Goal: Complete application form: Complete application form

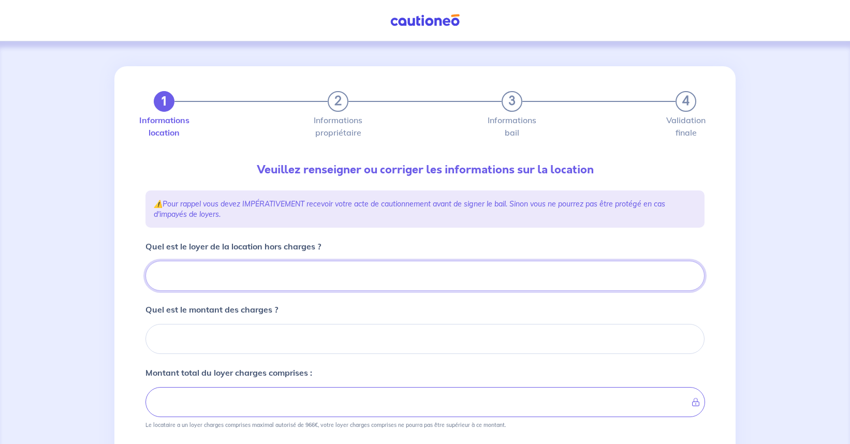
click at [185, 282] on input "Quel est le loyer de la location hors charges ?" at bounding box center [424, 276] width 559 height 30
type input "90"
type input "900"
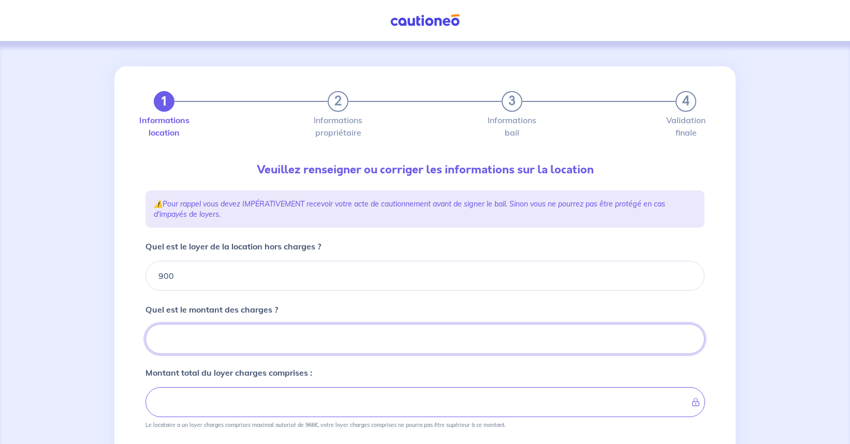
click at [190, 343] on input "Quel est le montant des charges ?" at bounding box center [424, 339] width 559 height 30
type input "50"
type input "950"
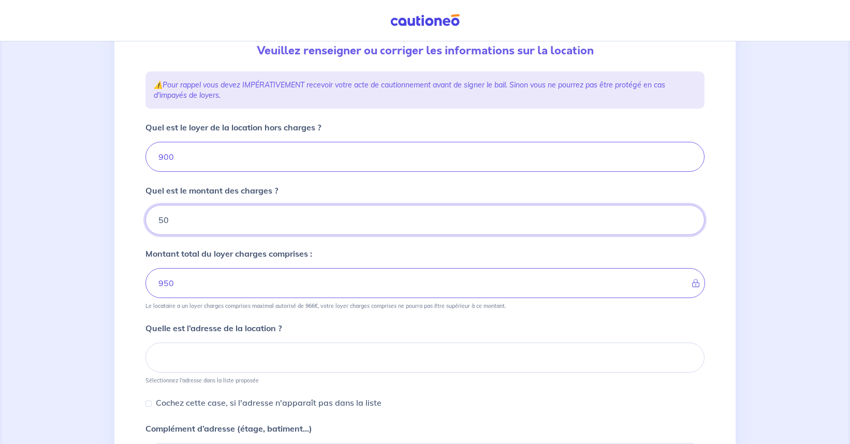
scroll to position [207, 0]
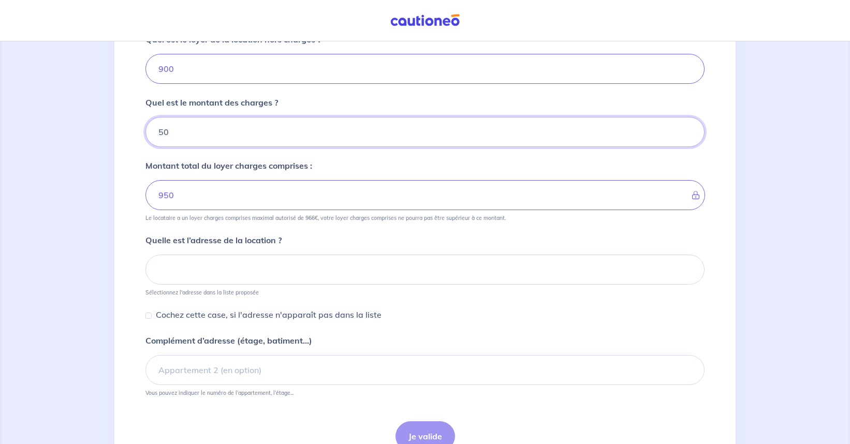
type input "50"
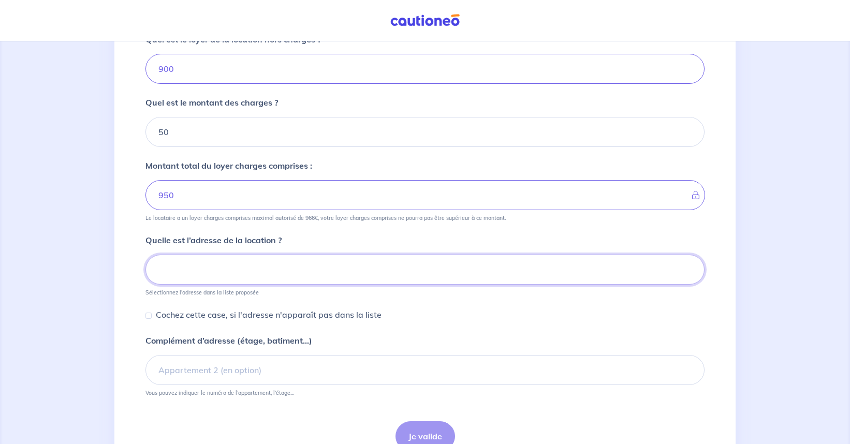
click at [170, 277] on input at bounding box center [424, 270] width 559 height 30
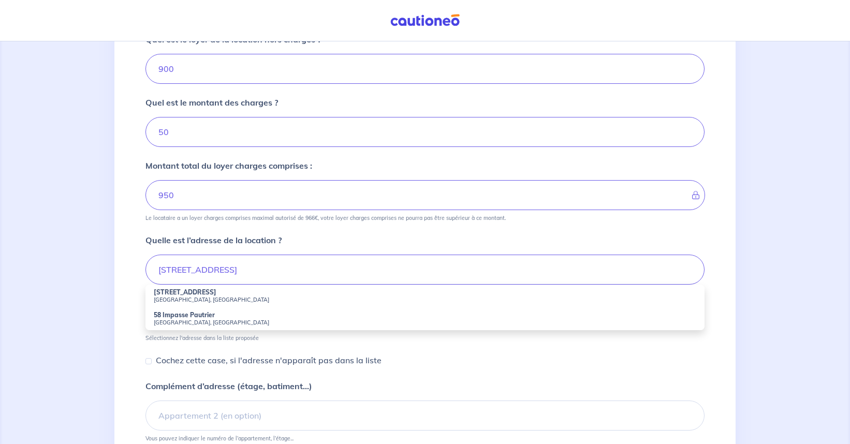
click at [175, 298] on small "Marseille, France" at bounding box center [425, 299] width 542 height 7
type input "58 Rue Pautrier, Marseille, France"
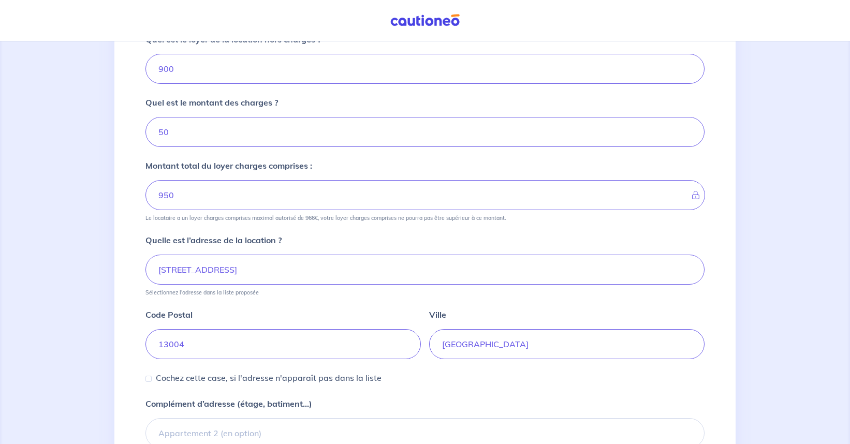
scroll to position [300, 0]
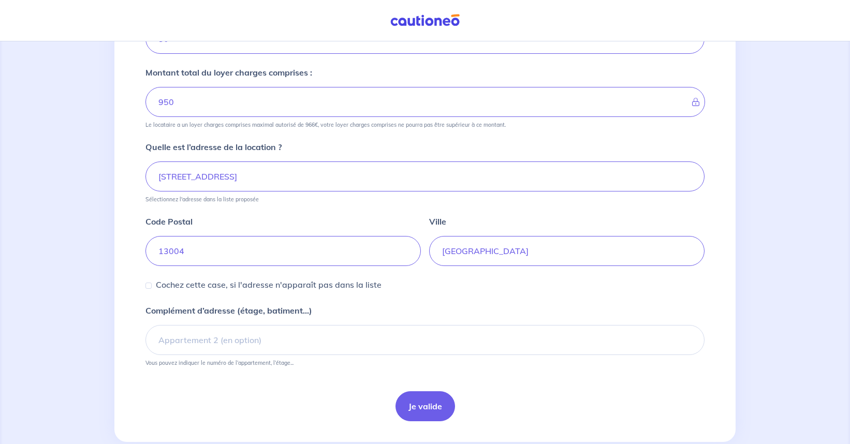
click at [148, 284] on input "Cochez cette case, si l'adresse n'apparaît pas dans la liste" at bounding box center [148, 286] width 6 height 6
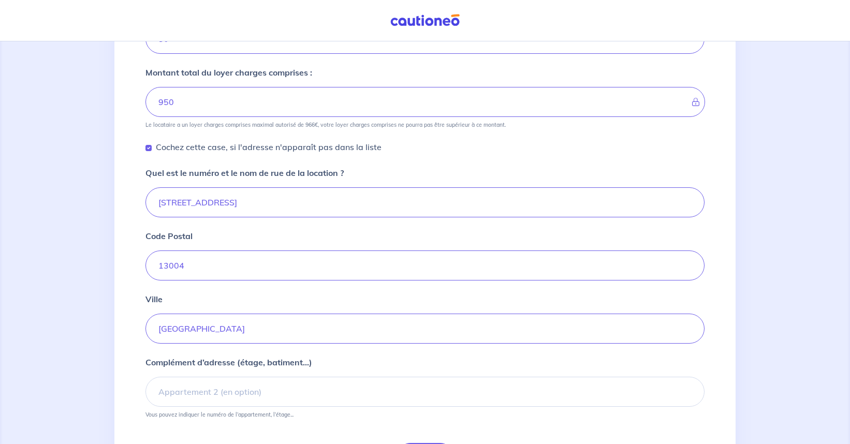
click at [151, 149] on input "Cochez cette case, si l'adresse n'apparaît pas dans la liste" at bounding box center [148, 148] width 6 height 6
checkbox input "false"
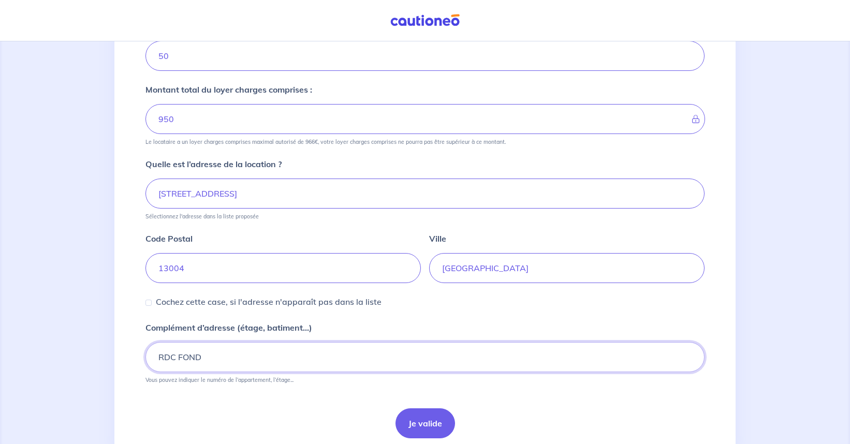
type input "RDC FOND"
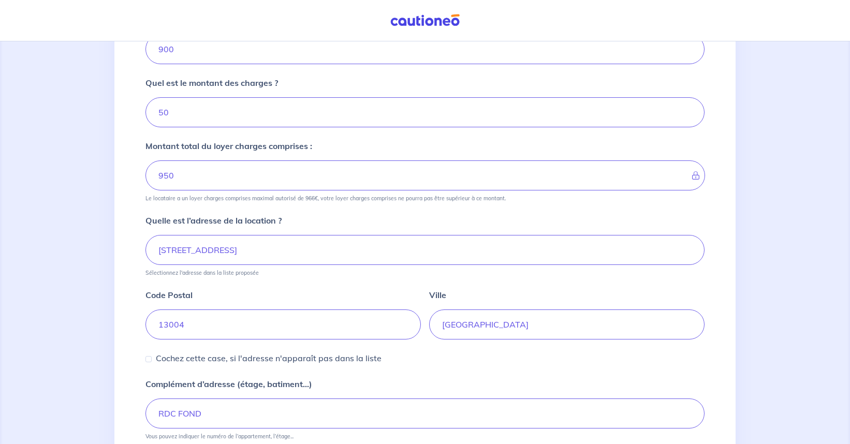
scroll to position [323, 0]
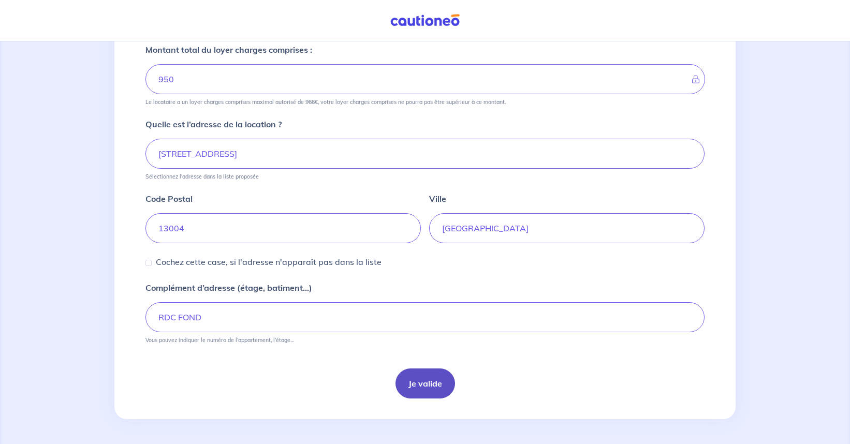
click at [433, 385] on button "Je valide" at bounding box center [425, 384] width 60 height 30
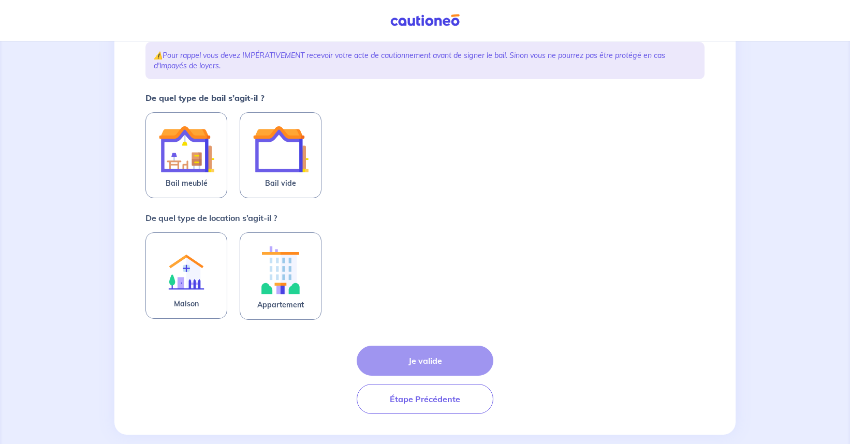
scroll to position [100, 0]
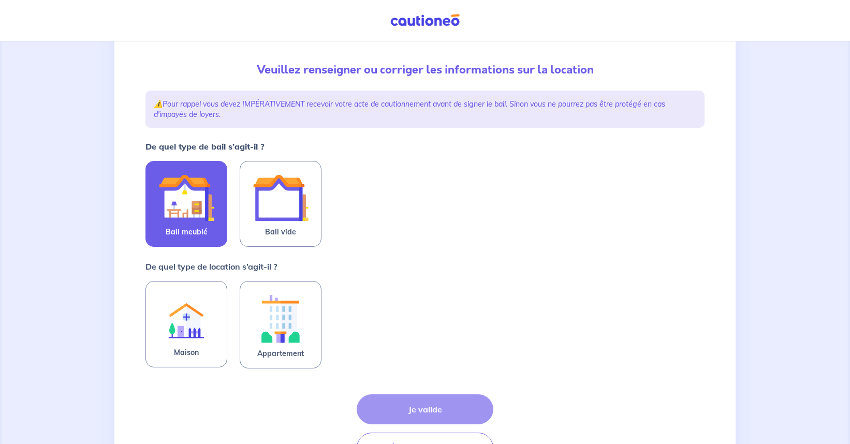
click at [186, 209] on img at bounding box center [186, 198] width 56 height 56
click at [0, 0] on input "Bail meublé" at bounding box center [0, 0] width 0 height 0
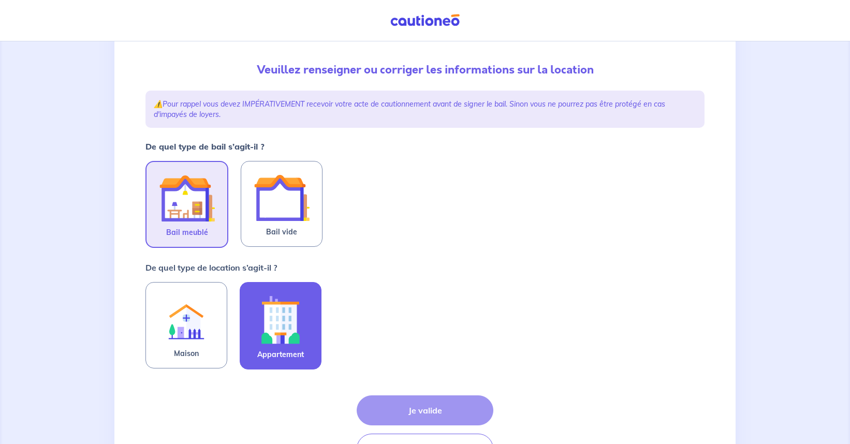
click at [282, 334] on img at bounding box center [281, 319] width 56 height 57
click at [0, 0] on input "Appartement" at bounding box center [0, 0] width 0 height 0
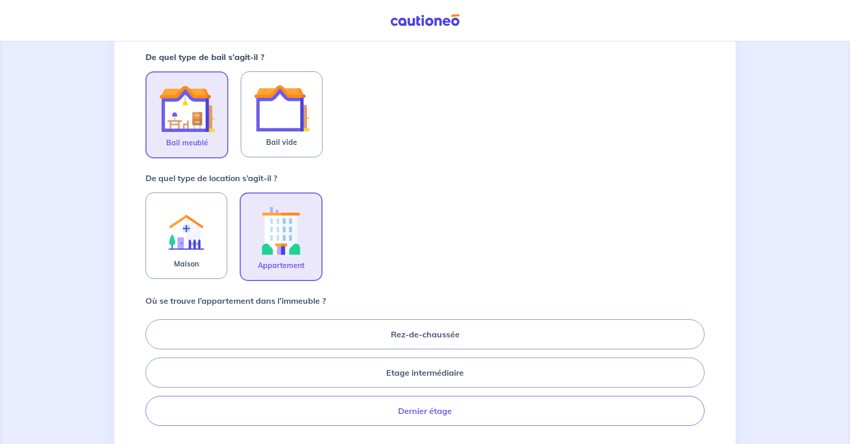
scroll to position [291, 0]
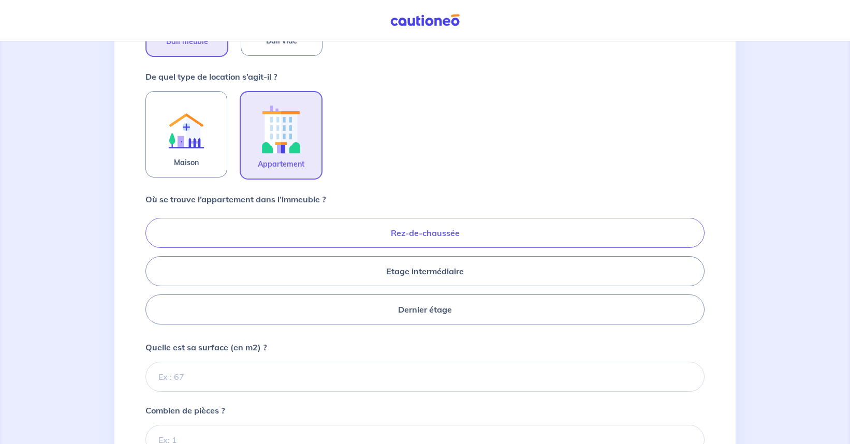
click at [416, 233] on label "Rez-de-chaussée" at bounding box center [424, 233] width 559 height 30
click at [152, 268] on input "Rez-de-chaussée" at bounding box center [148, 271] width 7 height 7
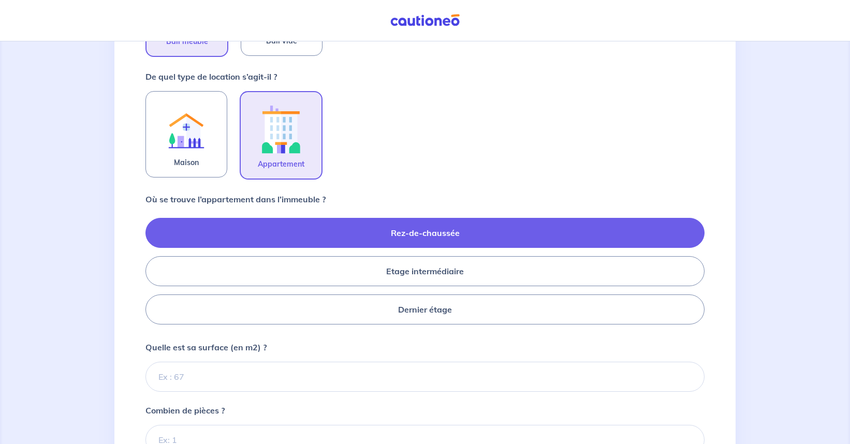
radio input "true"
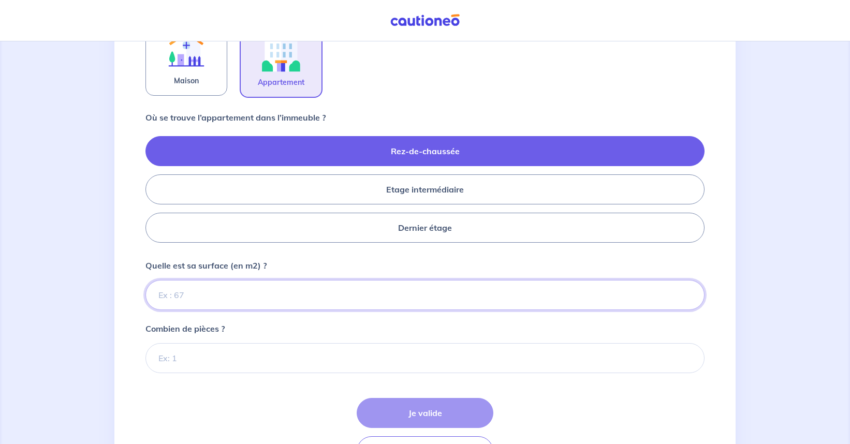
drag, startPoint x: 261, startPoint y: 297, endPoint x: 258, endPoint y: 281, distance: 15.9
click at [261, 297] on input "Quelle est sa surface (en m2) ?" at bounding box center [424, 295] width 559 height 30
type input "79"
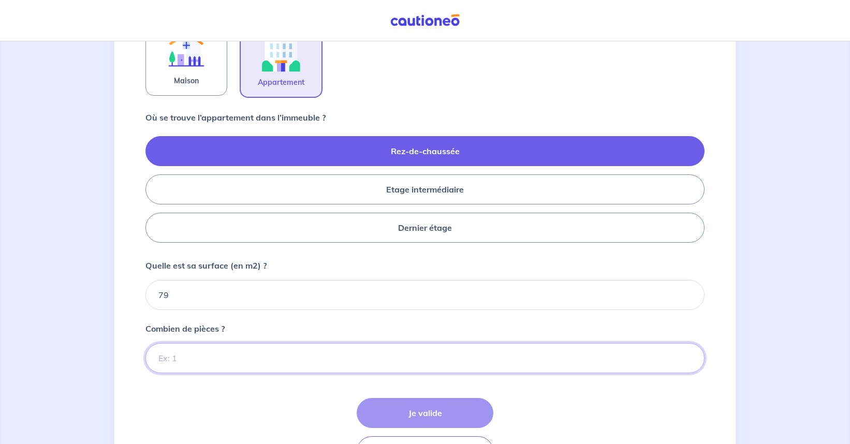
drag, startPoint x: 192, startPoint y: 355, endPoint x: 190, endPoint y: 347, distance: 8.4
click at [192, 354] on input "Combien de pièces ?" at bounding box center [424, 358] width 559 height 30
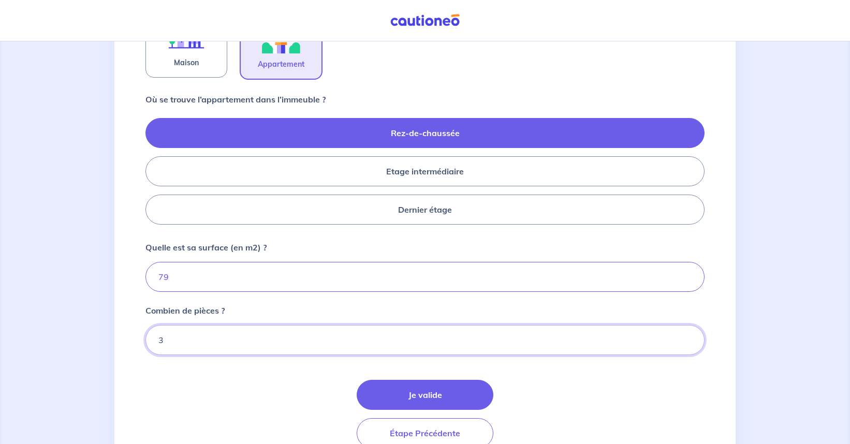
scroll to position [441, 0]
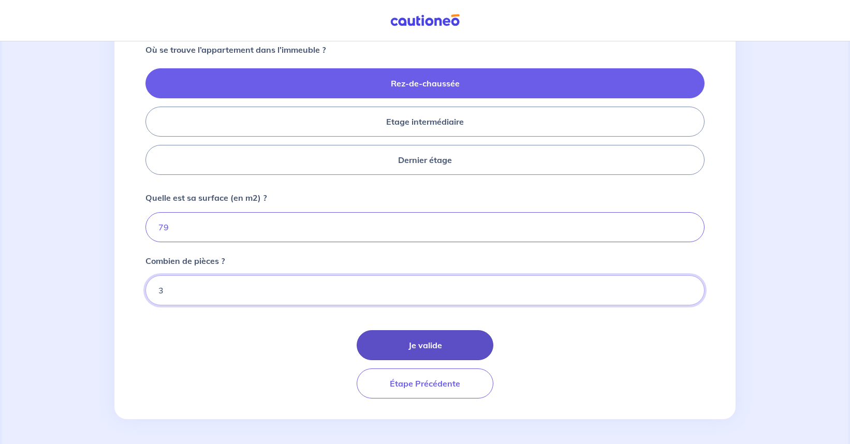
type input "3"
click at [434, 346] on button "Je valide" at bounding box center [425, 345] width 137 height 30
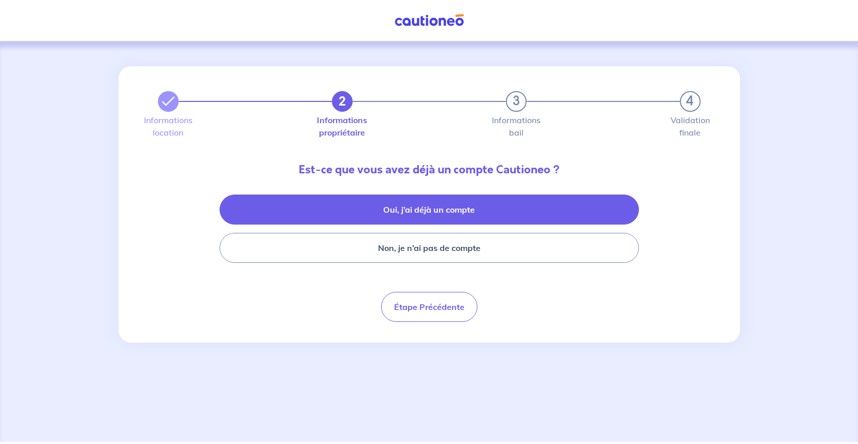
click at [453, 215] on button "Oui, j’ai déjà un compte" at bounding box center [428, 210] width 419 height 30
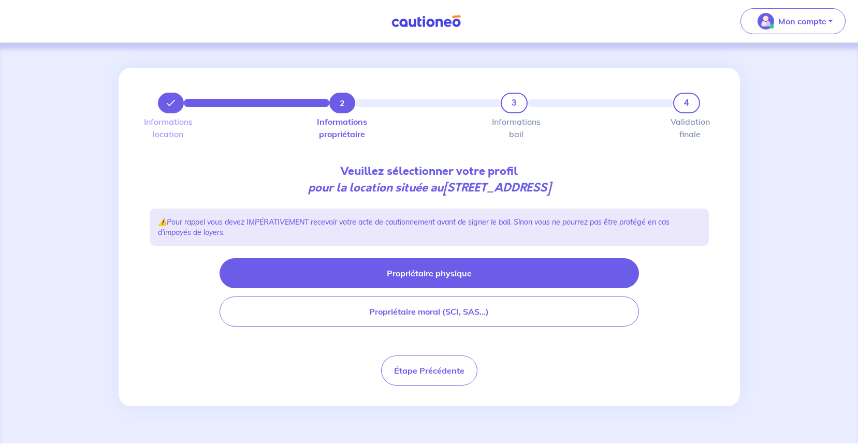
click at [416, 270] on button "Propriétaire physique" at bounding box center [428, 273] width 419 height 30
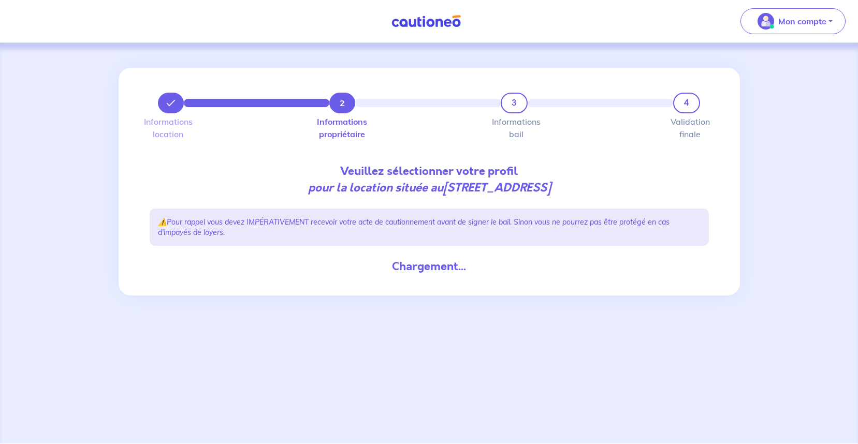
select select "FR"
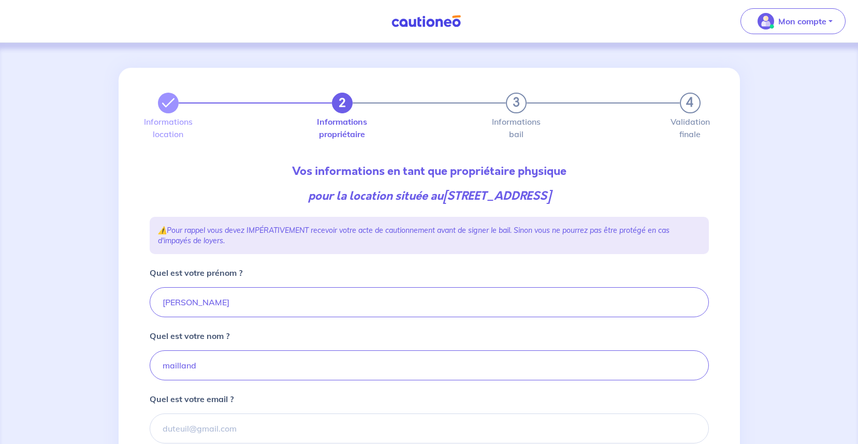
type input "06 63 04 79 51"
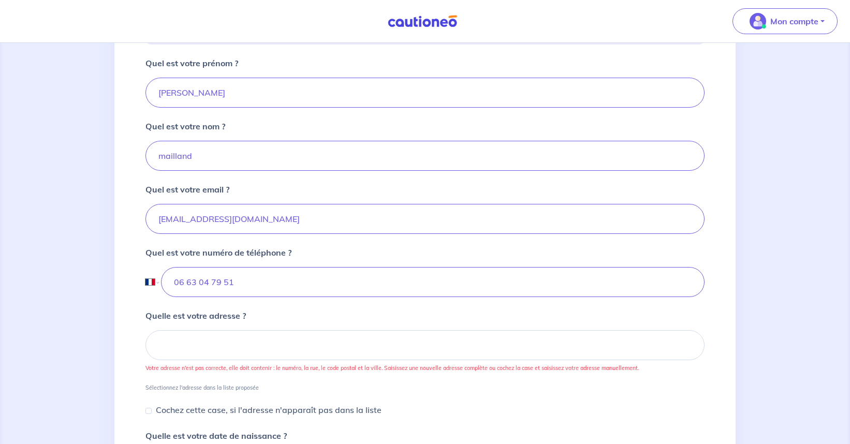
scroll to position [298, 0]
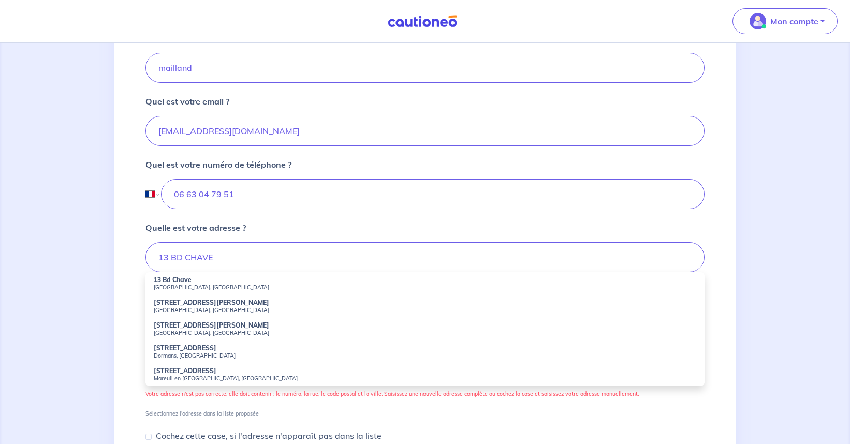
click at [175, 283] on strong "13 Bd Chave" at bounding box center [173, 280] width 38 height 8
type input "13 Bd Chave, Marseille, France"
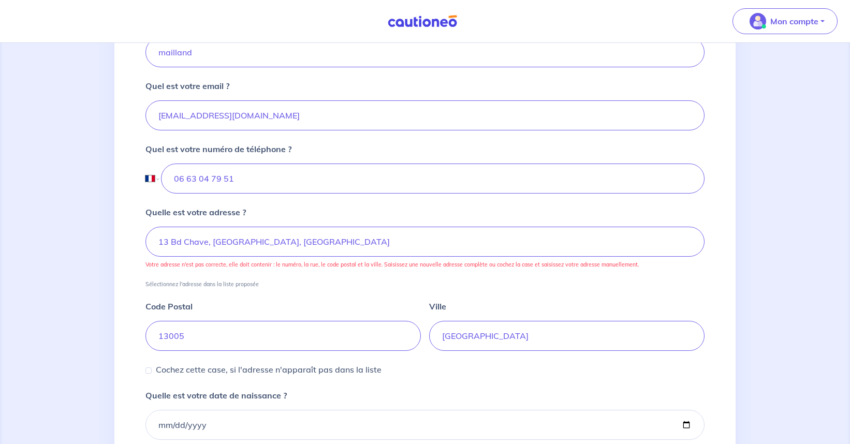
scroll to position [332, 0]
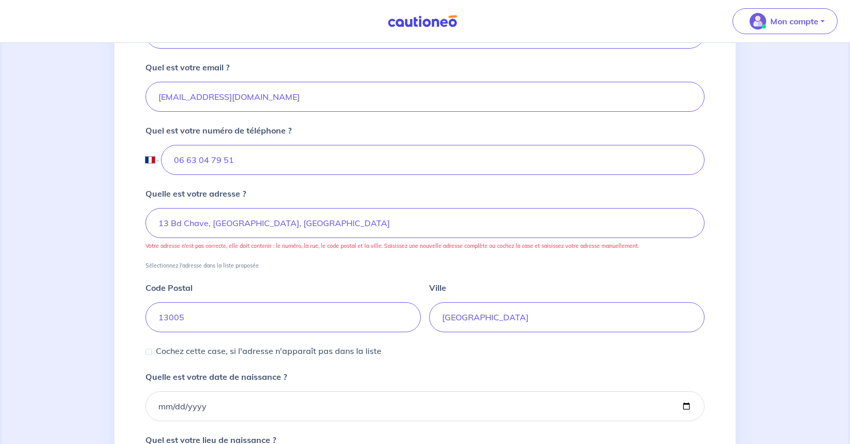
click at [332, 275] on div "Code Postal 13005 Ville Marseille" at bounding box center [424, 300] width 559 height 63
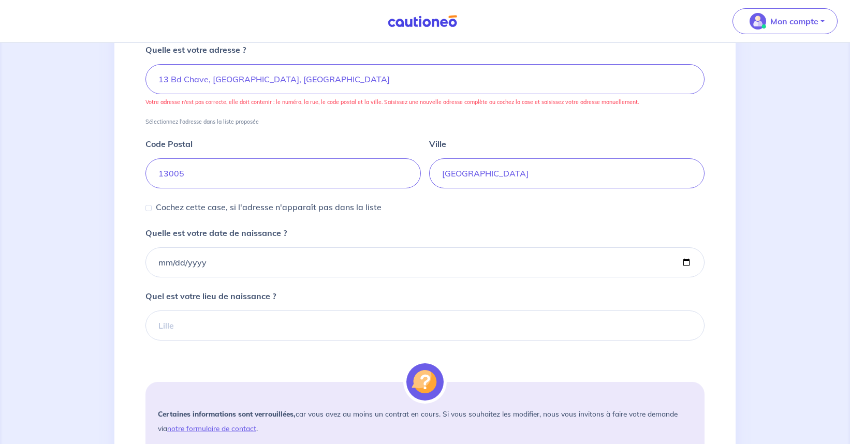
scroll to position [478, 0]
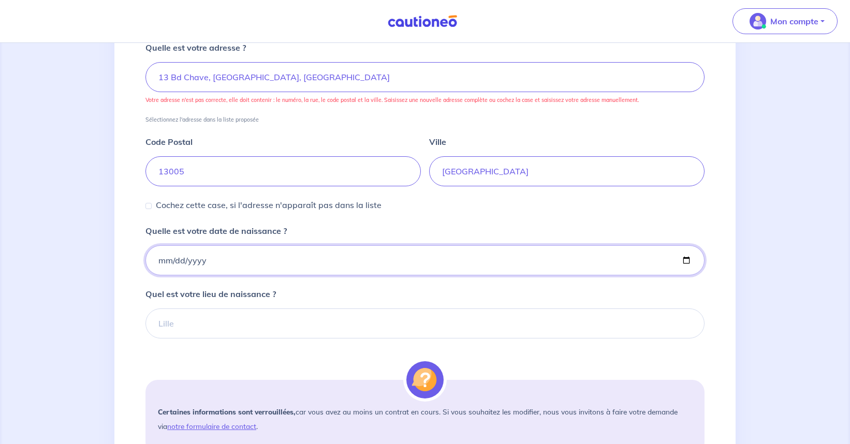
click at [164, 265] on input "Quelle est votre date de naissance ?" at bounding box center [424, 260] width 559 height 30
type input "1972-08-01"
click at [305, 291] on div "Quel est votre lieu de naissance ?" at bounding box center [424, 313] width 559 height 51
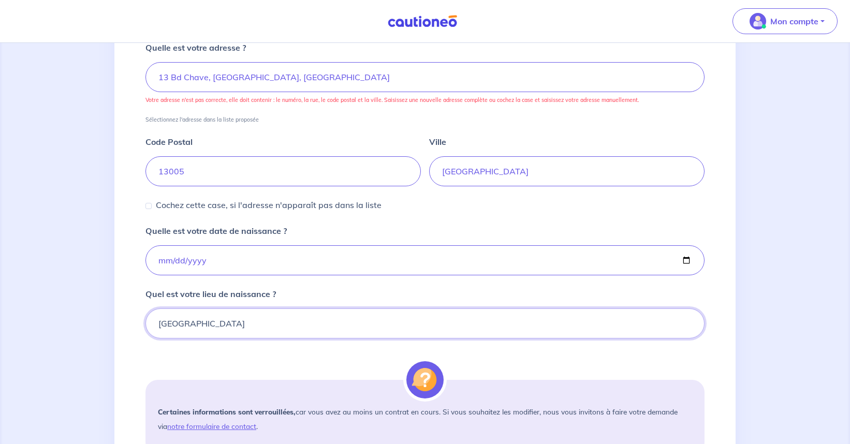
type input "MARSEILLE"
click at [257, 362] on form "Quel est votre prénom ? marjorie Quel est votre nom ? mailland Quel est votre e…" at bounding box center [424, 168] width 559 height 759
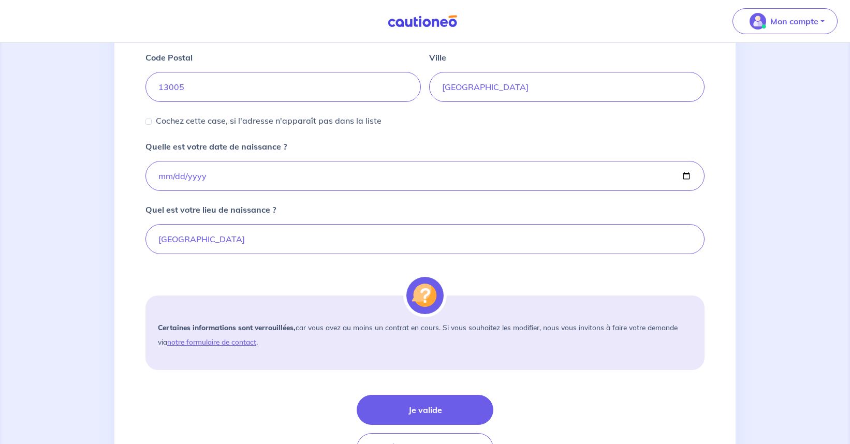
scroll to position [627, 0]
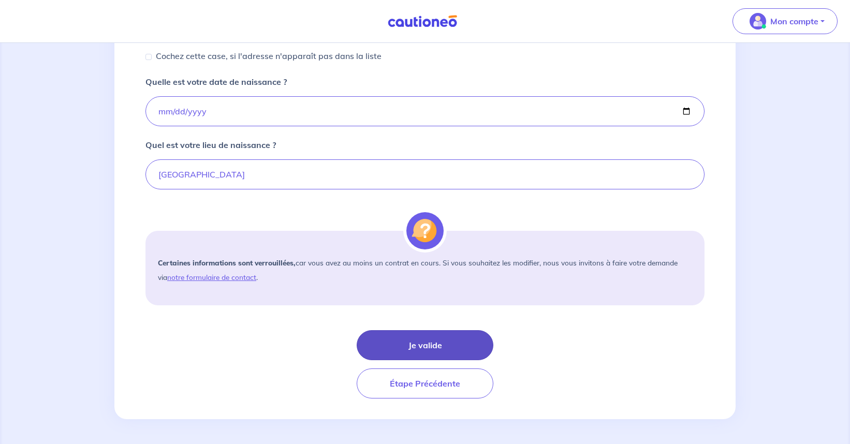
click at [425, 338] on button "Je valide" at bounding box center [425, 345] width 137 height 30
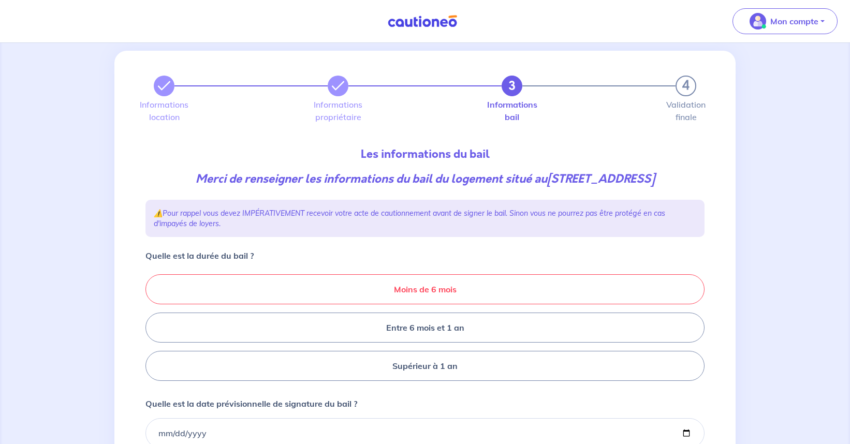
scroll to position [58, 0]
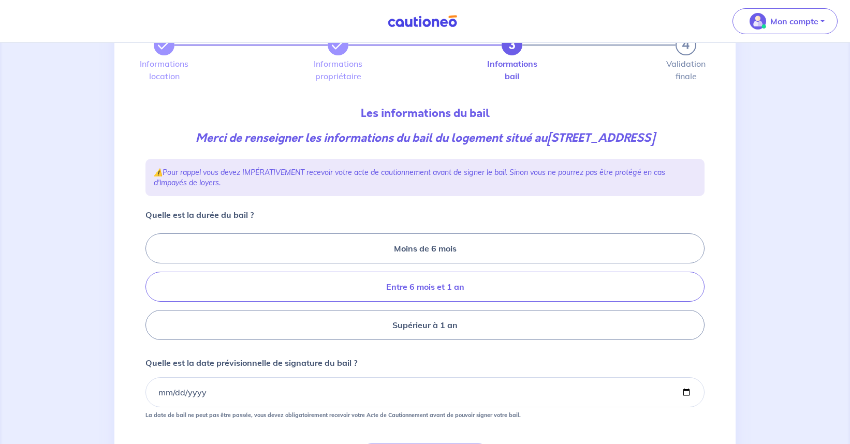
click at [426, 283] on label "Entre 6 mois et 1 an" at bounding box center [424, 287] width 559 height 30
click at [152, 284] on input "Entre 6 mois et 1 an" at bounding box center [148, 287] width 7 height 7
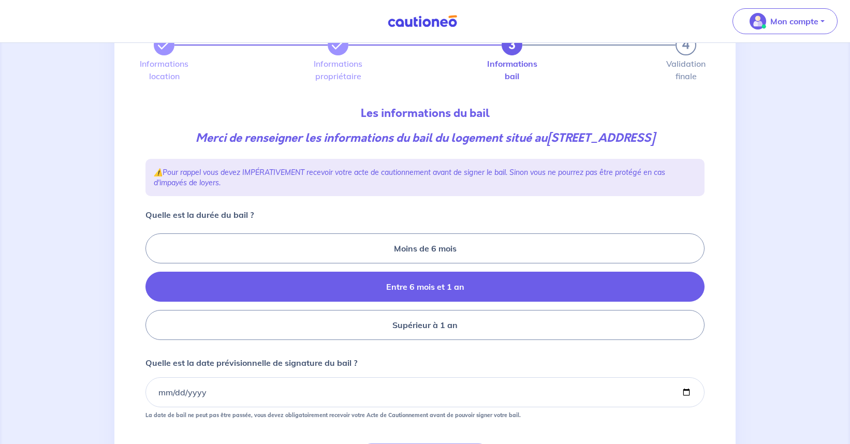
radio input "true"
click at [167, 398] on input "Quelle est la date prévisionnelle de signature du bail ?" at bounding box center [424, 392] width 559 height 30
type input "2025-09-09"
drag, startPoint x: 123, startPoint y: 362, endPoint x: 124, endPoint y: 353, distance: 8.9
click at [123, 357] on div "3 4 Informations location Informations propriétaire Informations bail Validatio…" at bounding box center [424, 271] width 621 height 523
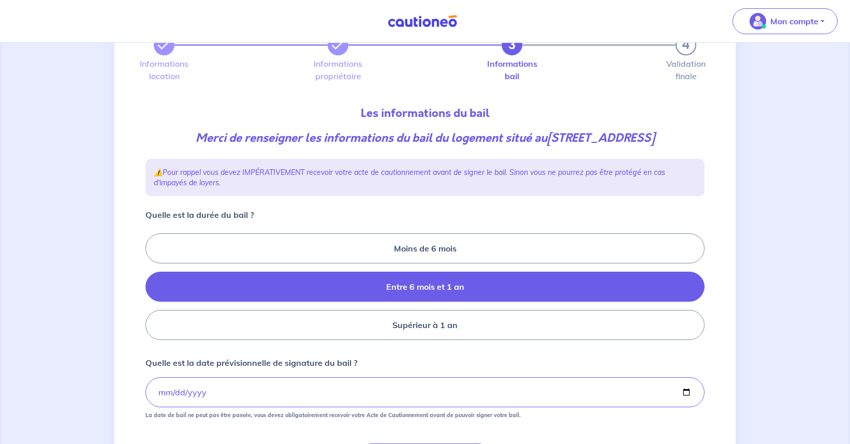
scroll to position [171, 0]
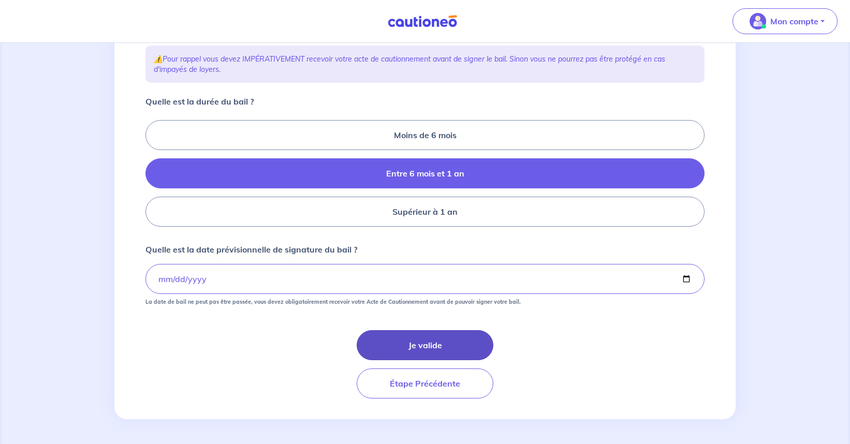
click at [430, 347] on button "Je valide" at bounding box center [425, 345] width 137 height 30
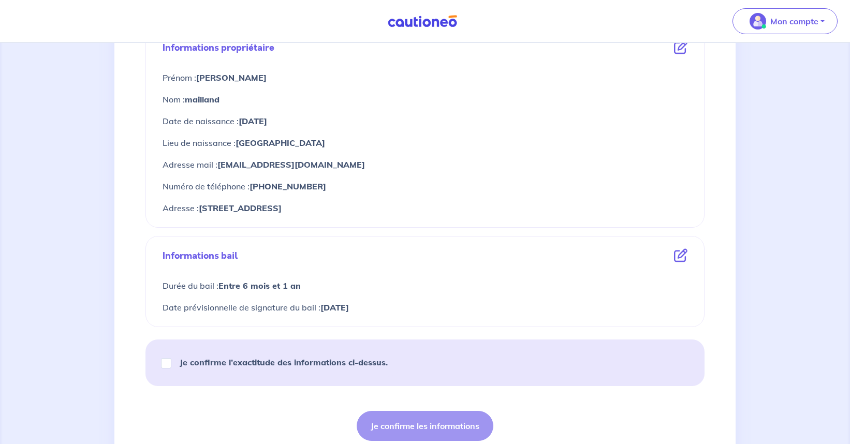
scroll to position [489, 0]
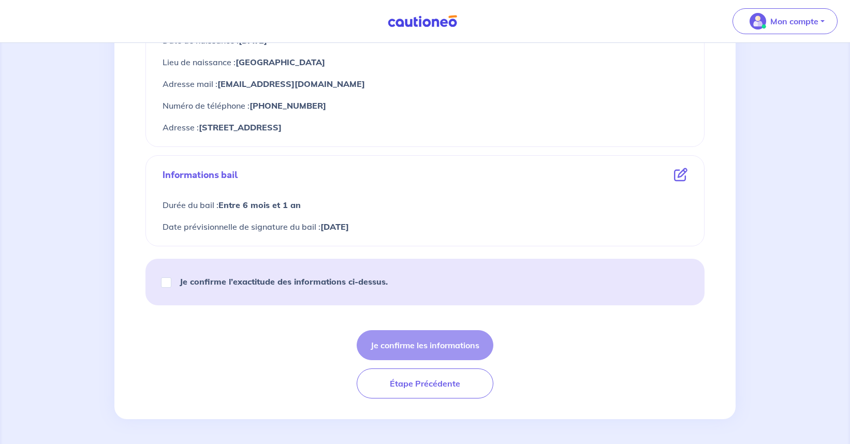
click at [169, 284] on input "Je confirme l’exactitude des informations ci-dessus." at bounding box center [166, 282] width 10 height 10
checkbox input "true"
click at [430, 343] on button "Je confirme les informations" at bounding box center [425, 345] width 137 height 30
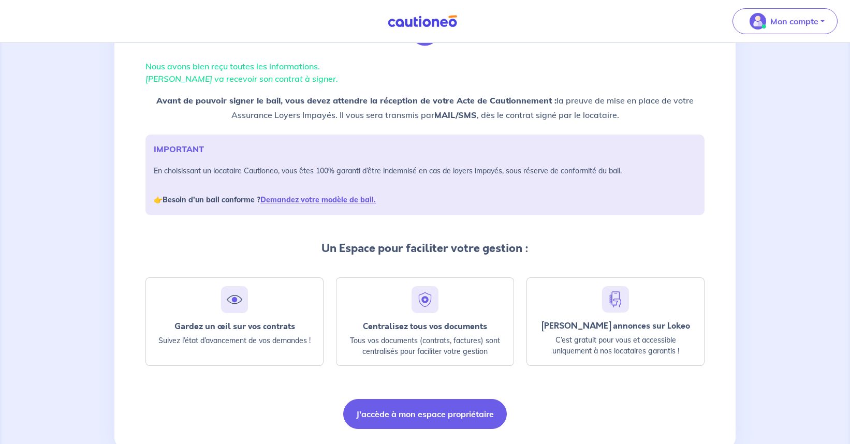
scroll to position [94, 0]
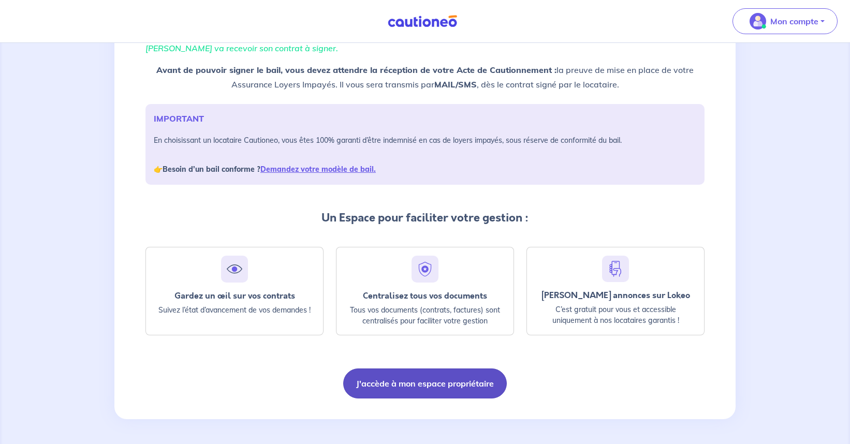
click at [423, 386] on button "J'accède à mon espace propriétaire" at bounding box center [425, 384] width 164 height 30
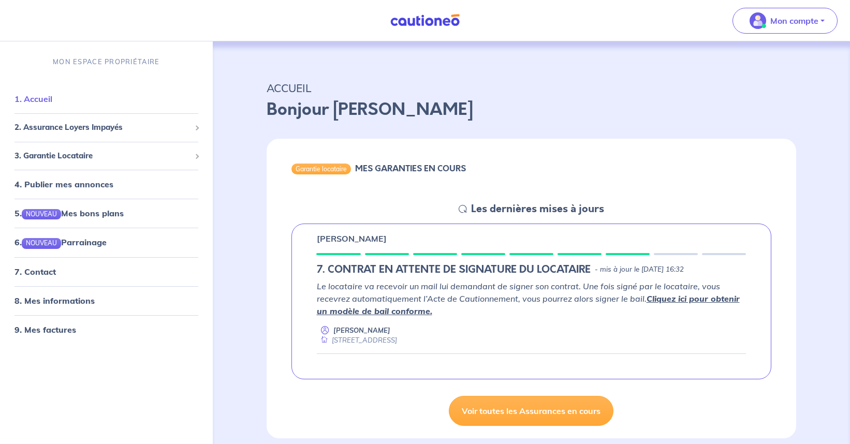
click at [39, 97] on link "1. Accueil" at bounding box center [33, 99] width 38 height 10
click at [59, 128] on span "2. Assurance Loyers Impayés" at bounding box center [102, 128] width 176 height 12
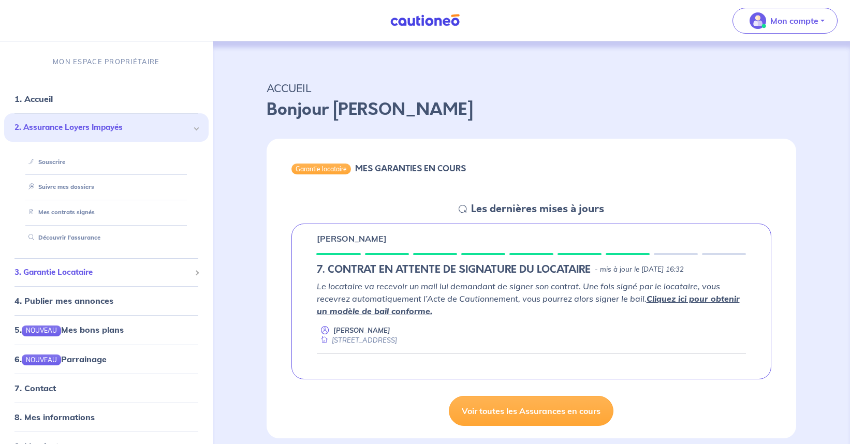
click at [55, 267] on span "3. Garantie Locataire" at bounding box center [102, 273] width 176 height 12
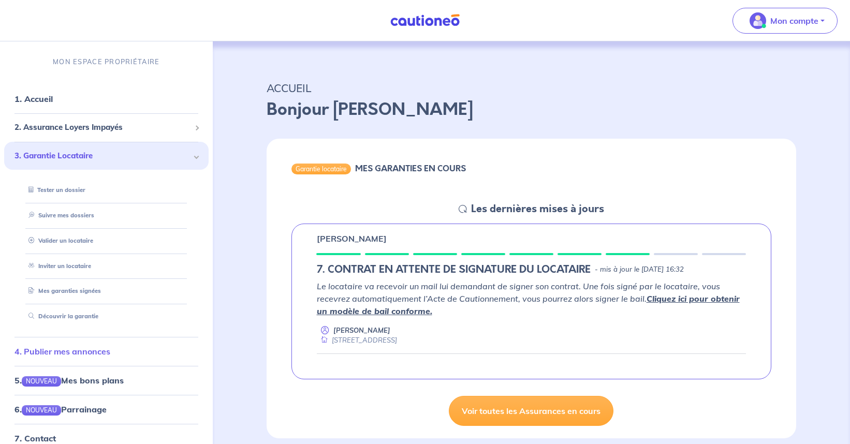
click at [51, 348] on link "4. Publier mes annonces" at bounding box center [62, 351] width 96 height 10
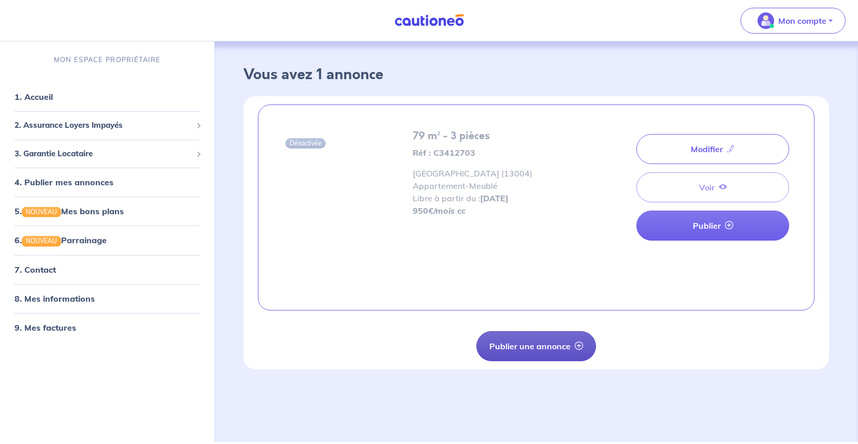
click at [580, 346] on icon "button" at bounding box center [579, 346] width 8 height 8
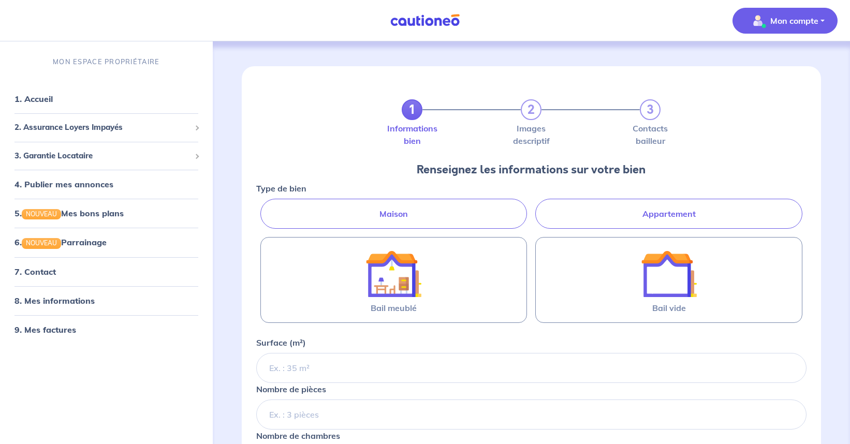
click at [804, 20] on p "Mon compte" at bounding box center [794, 20] width 48 height 12
click at [764, 66] on link "Mes informations" at bounding box center [774, 64] width 83 height 17
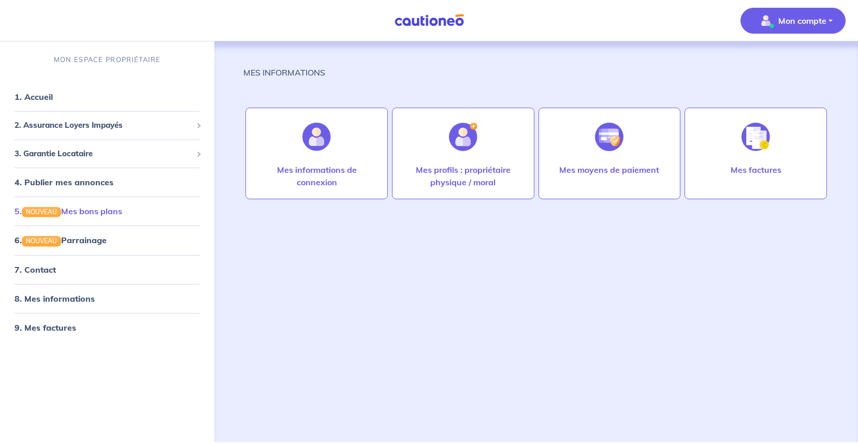
click at [67, 212] on link "5. NOUVEAU Mes bons plans" at bounding box center [68, 211] width 108 height 10
click at [799, 31] on button "Mon compte" at bounding box center [792, 21] width 105 height 26
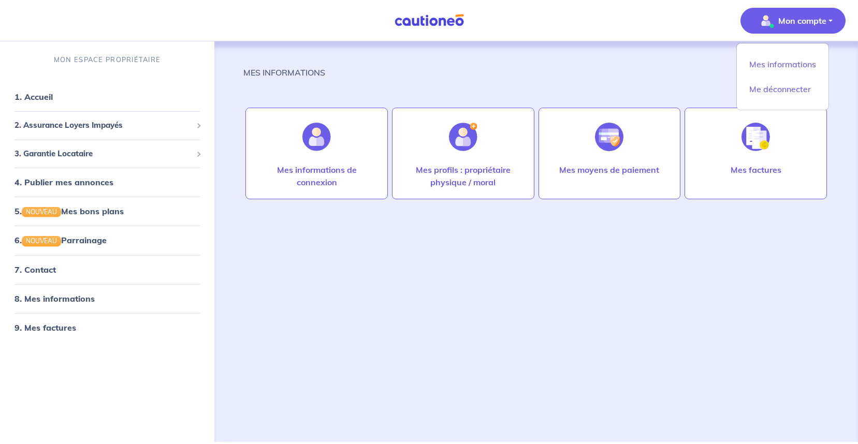
click at [778, 85] on link "Me déconnecter" at bounding box center [782, 89] width 83 height 17
